Goal: Find specific page/section: Find specific page/section

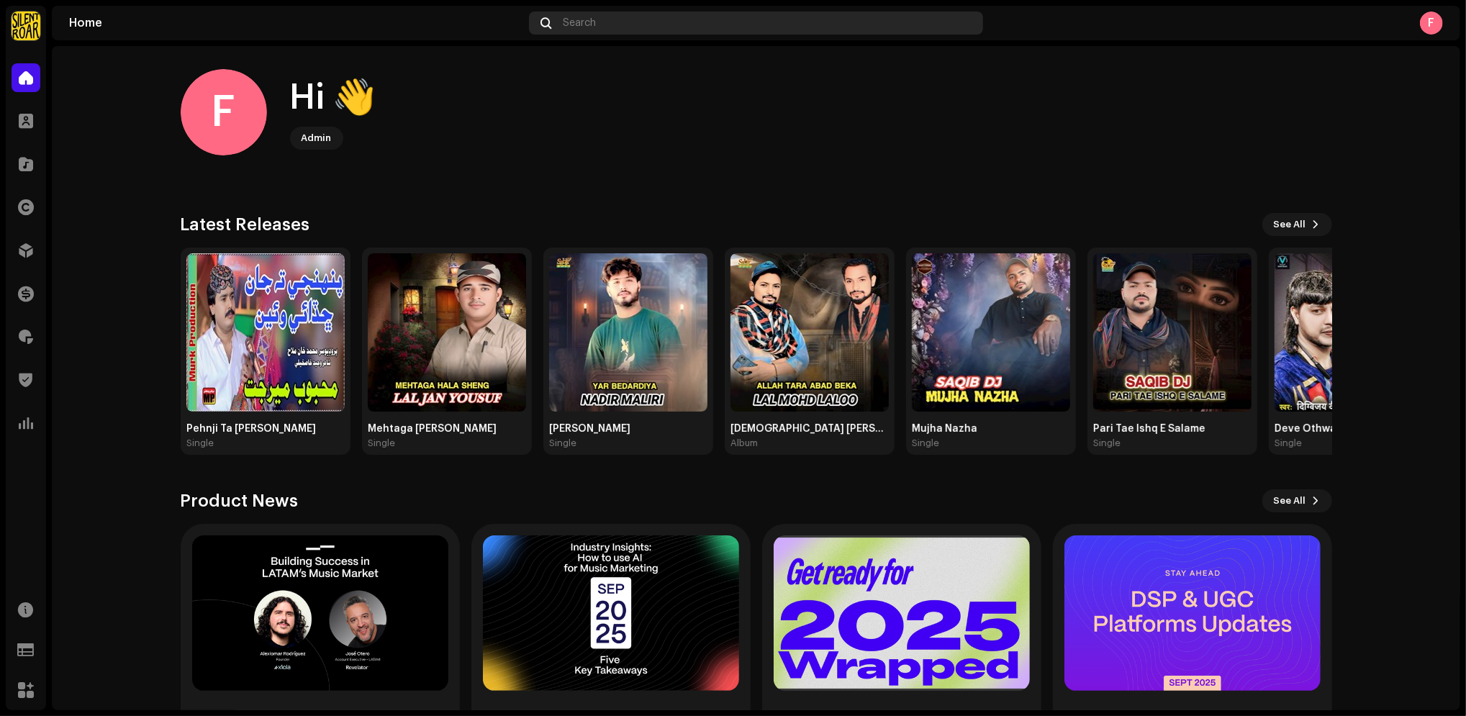
click at [628, 14] on div "Search" at bounding box center [756, 23] width 454 height 23
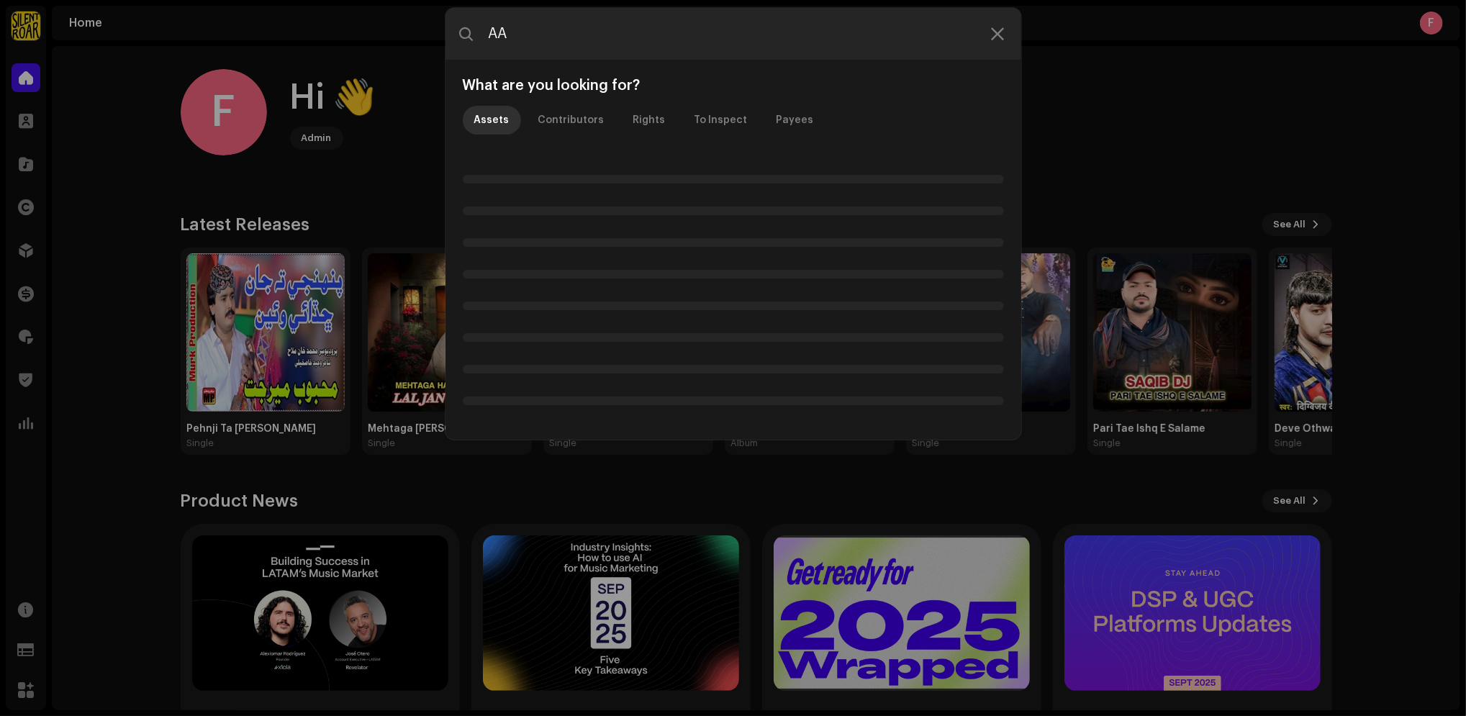
type input "A"
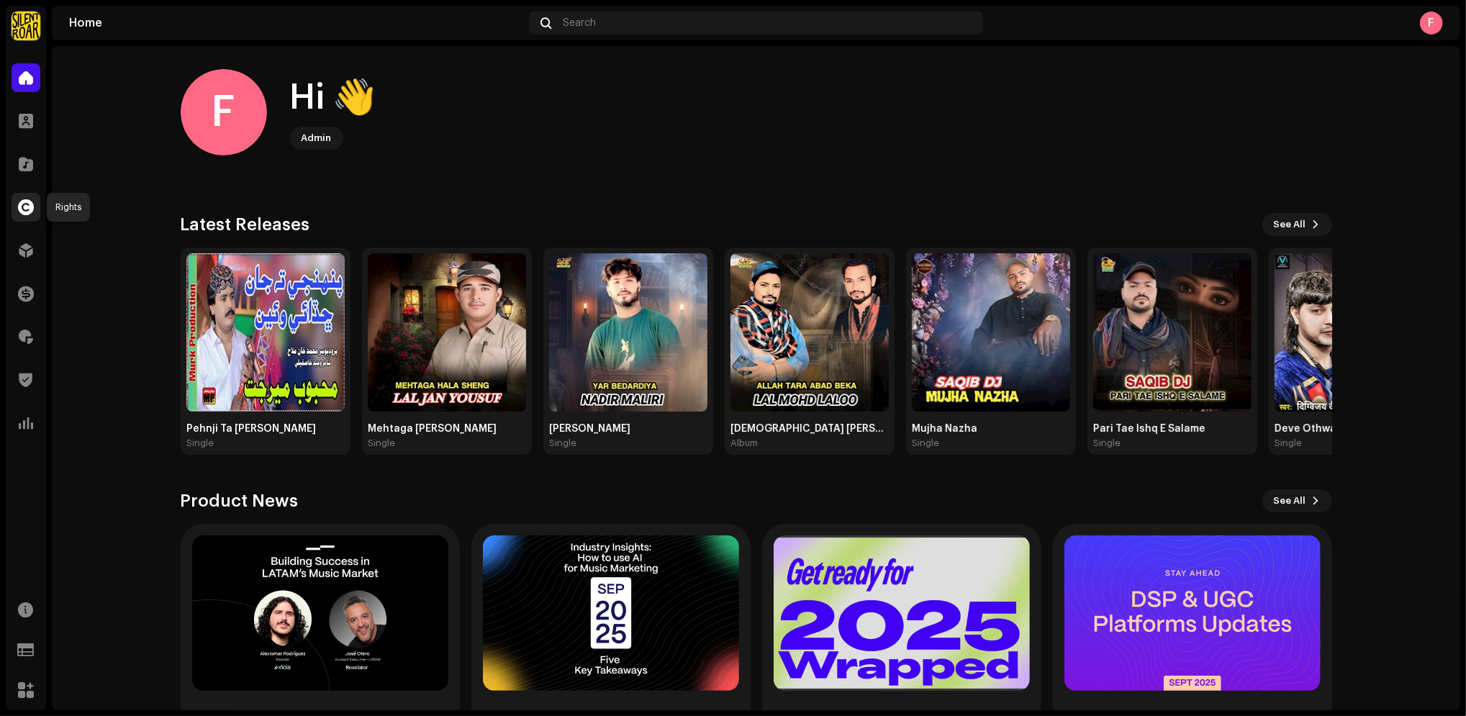
click at [35, 211] on div at bounding box center [26, 207] width 29 height 29
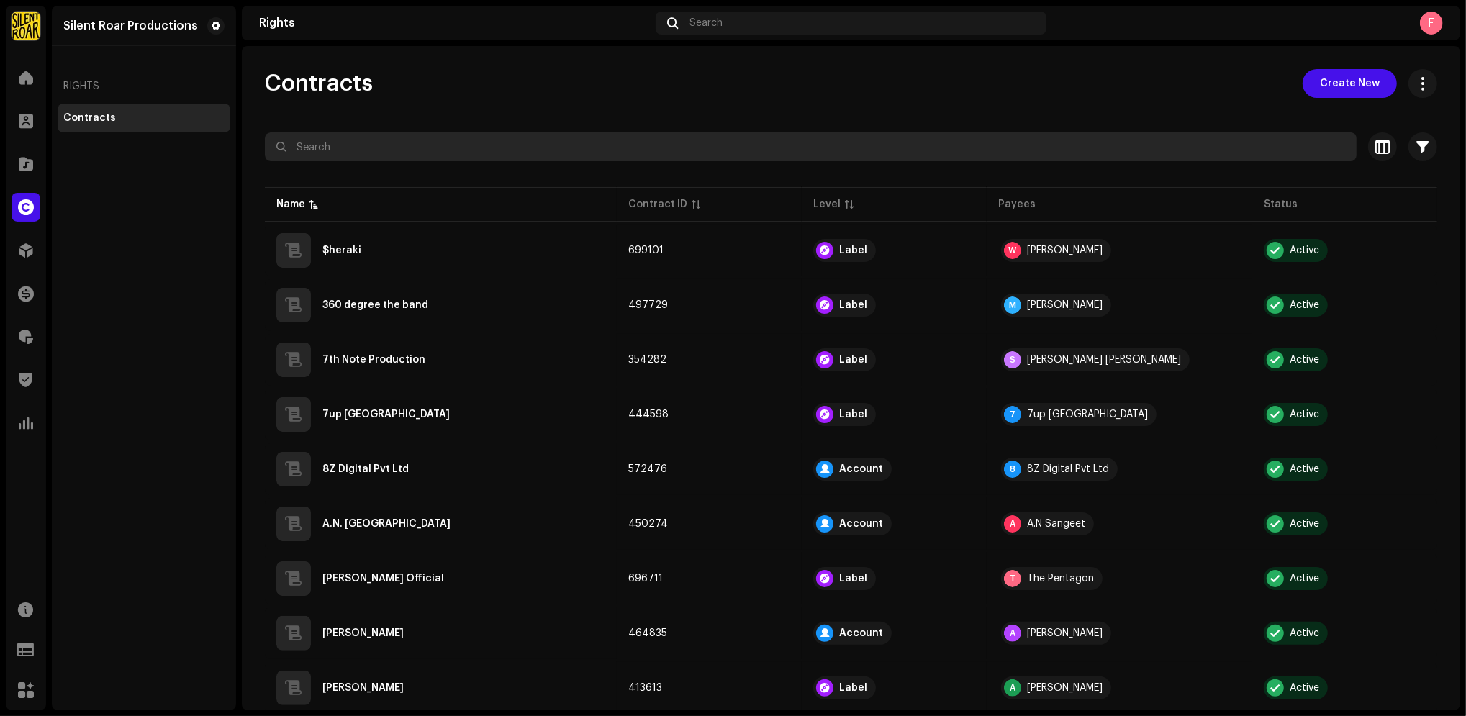
click at [336, 139] on input "text" at bounding box center [811, 146] width 1092 height 29
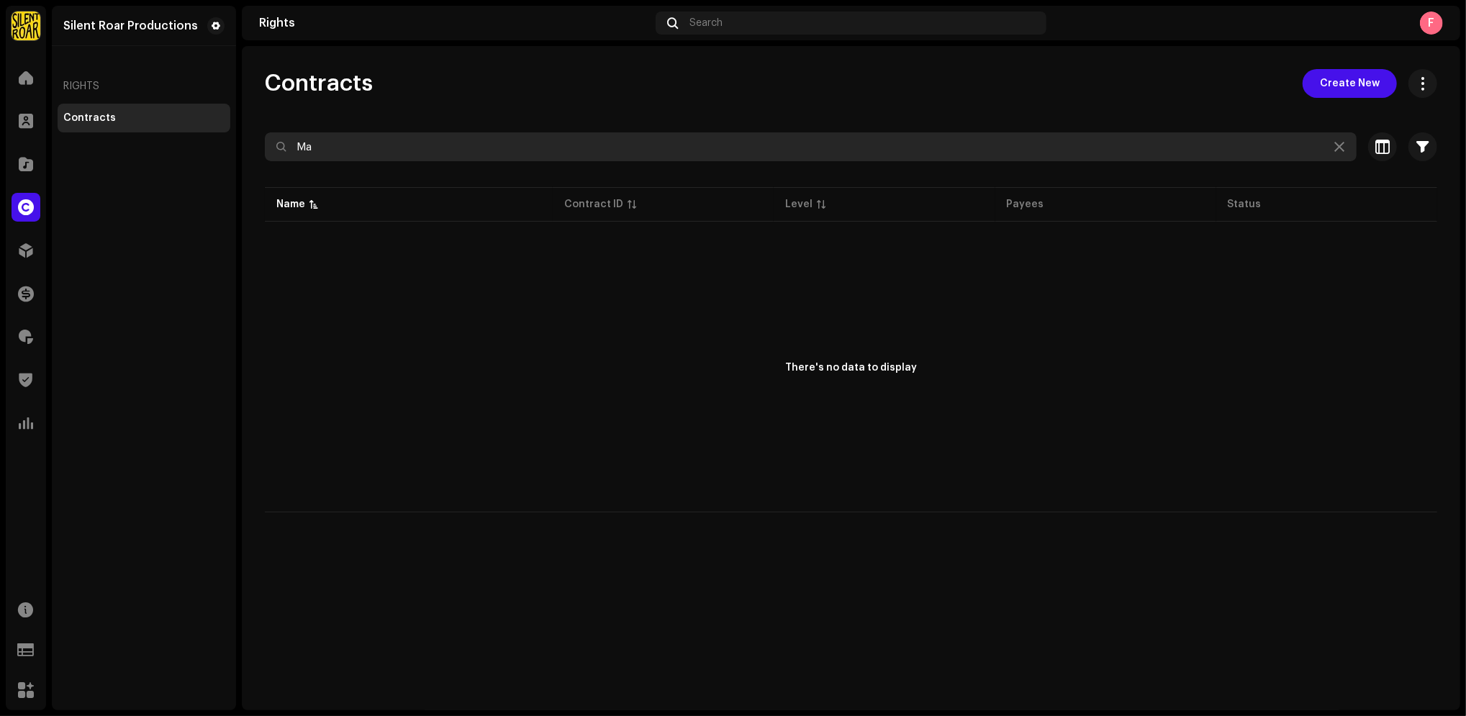
type input "M"
type input "A"
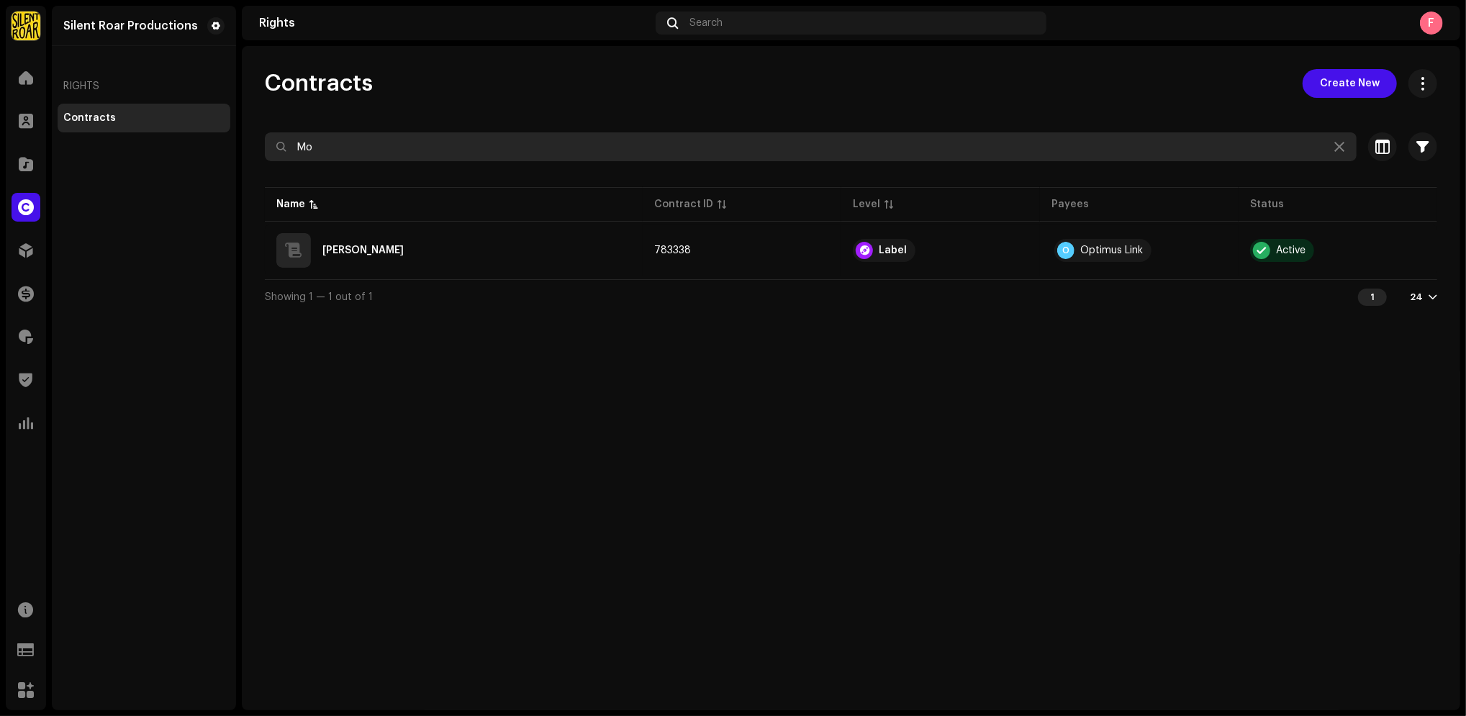
type input "M"
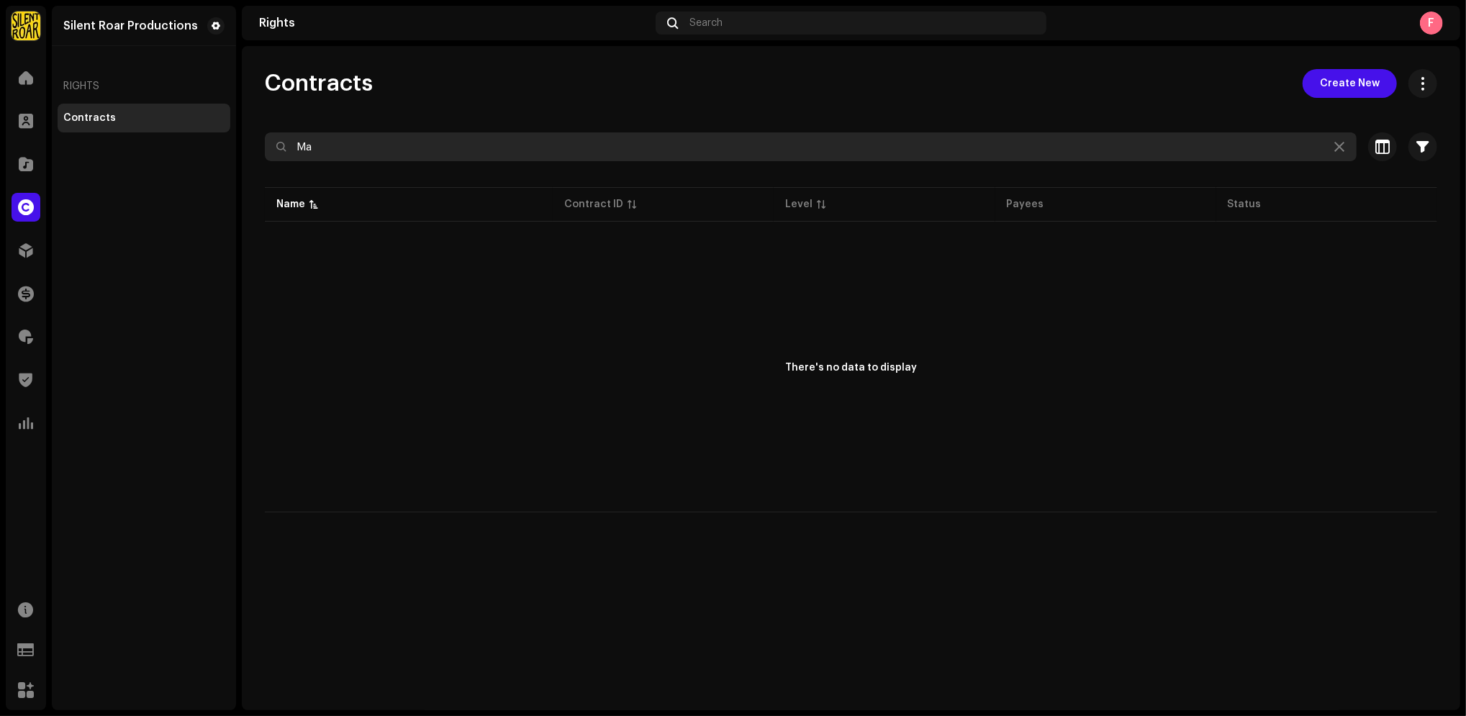
type input "M"
